Goal: Find contact information: Find contact information

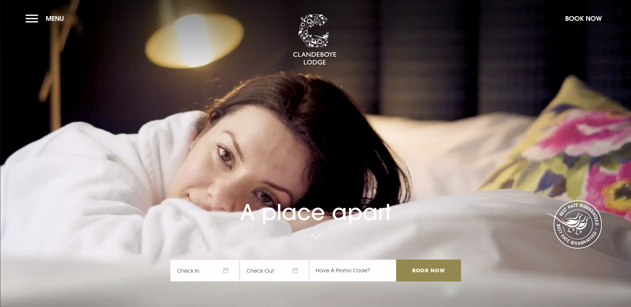
click at [55, 15] on span "Menu" at bounding box center [55, 18] width 18 height 8
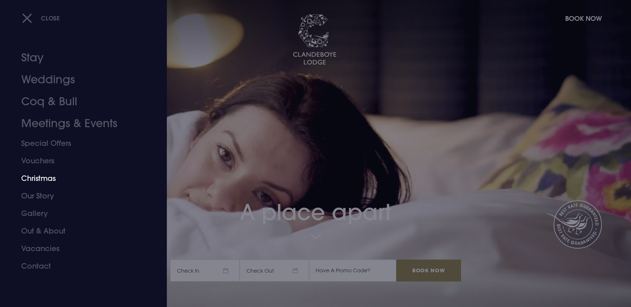
click at [40, 180] on link "Christmas" at bounding box center [79, 179] width 116 height 18
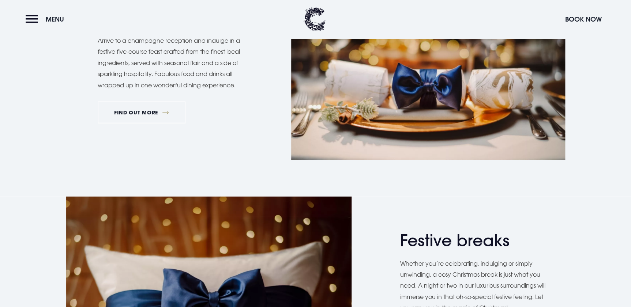
scroll to position [864, 0]
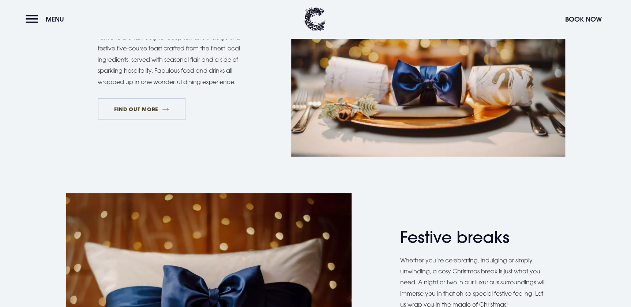
click at [147, 109] on link "FIND OUT MORE" at bounding box center [142, 109] width 88 height 22
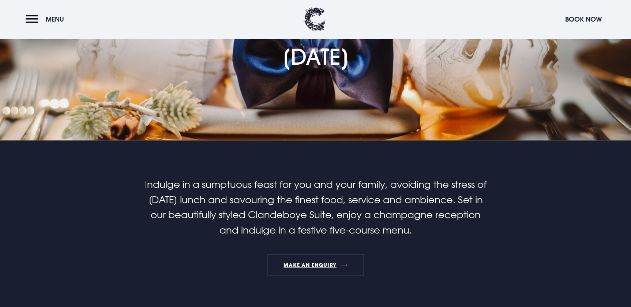
scroll to position [232, 0]
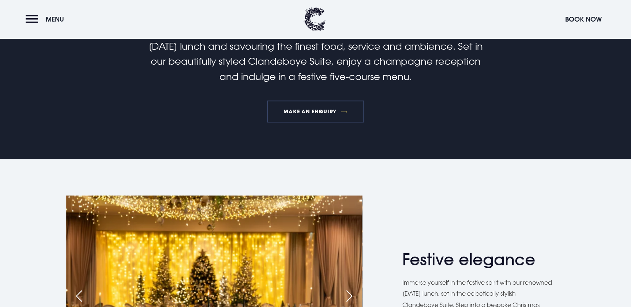
click at [317, 110] on link "MAKE AN ENQUIRY" at bounding box center [315, 112] width 97 height 22
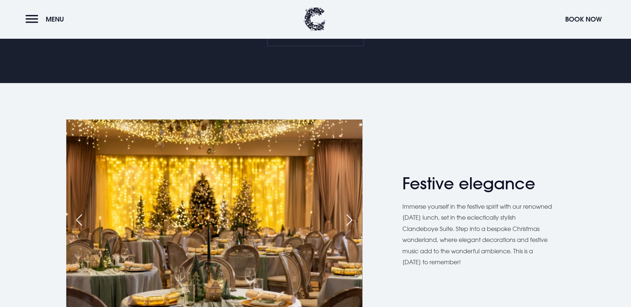
scroll to position [366, 0]
